Goal: Navigation & Orientation: Find specific page/section

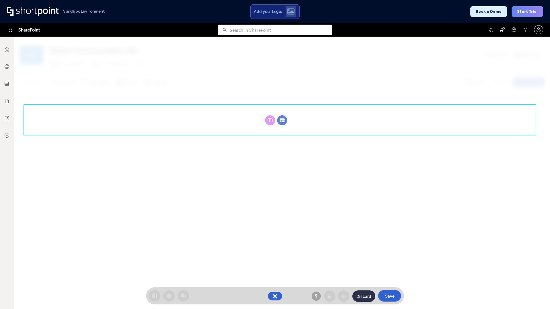
scroll to position [79, 0]
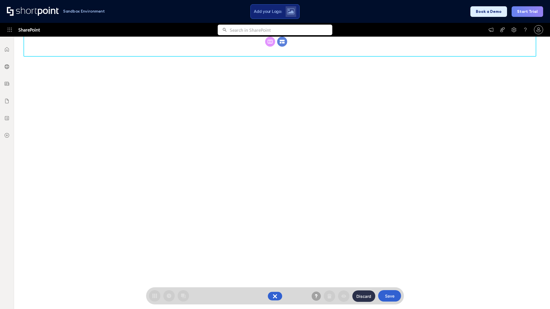
click at [282, 47] on circle at bounding box center [282, 42] width 10 height 10
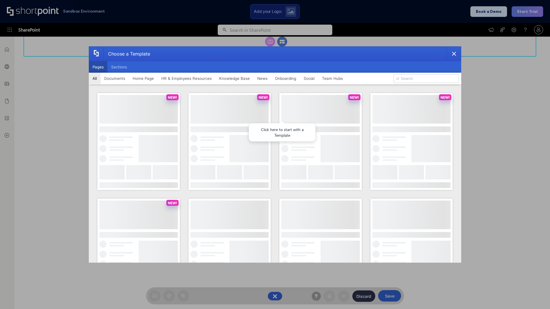
scroll to position [0, 0]
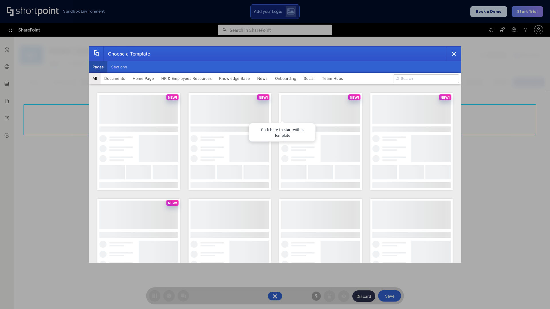
click at [98, 67] on button "Pages" at bounding box center [98, 66] width 19 height 11
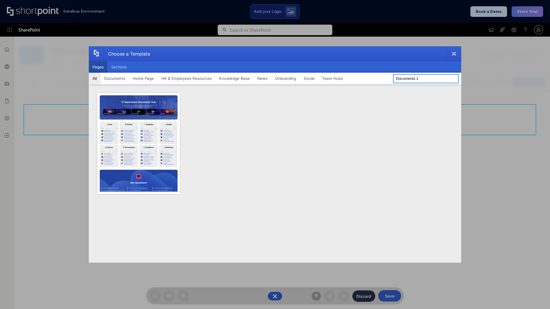
type input "Documents 1"
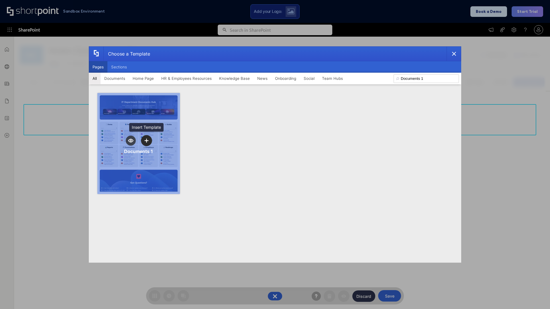
click at [146, 141] on icon "template selector" at bounding box center [146, 141] width 4 height 4
